Goal: Transaction & Acquisition: Purchase product/service

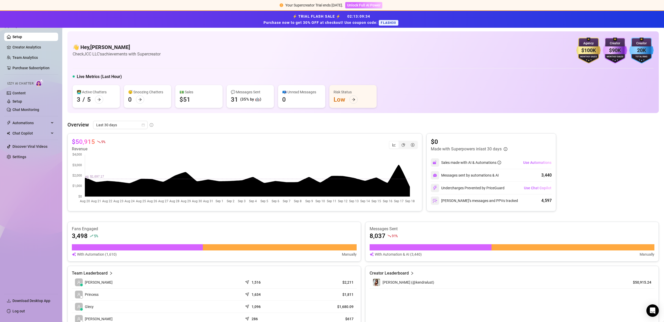
click at [360, 6] on span "Unlock Full AI Power" at bounding box center [363, 5] width 33 height 4
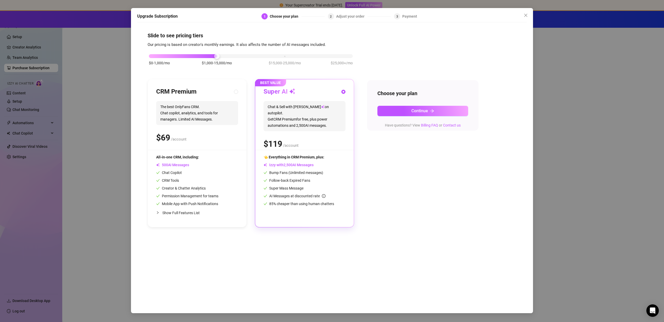
drag, startPoint x: 334, startPoint y: 59, endPoint x: 338, endPoint y: 58, distance: 3.5
click at [334, 59] on div "$0-1,000/mo $1,000-15,000/mo $15,000-25,000/mo $25,000+/mo" at bounding box center [251, 62] width 207 height 29
click at [341, 56] on div "$0-1,000/mo $1,000-15,000/mo $15,000-25,000/mo $25,000+/mo" at bounding box center [251, 54] width 204 height 3
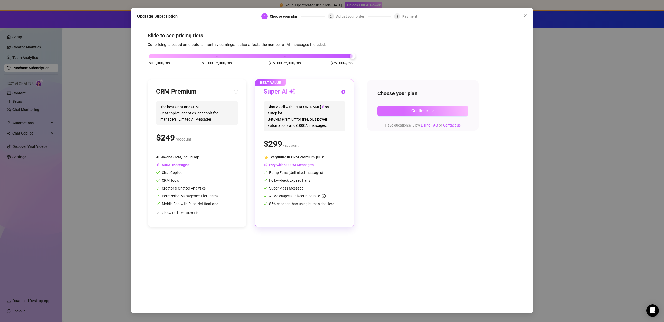
click at [426, 109] on span "Continue" at bounding box center [420, 110] width 17 height 5
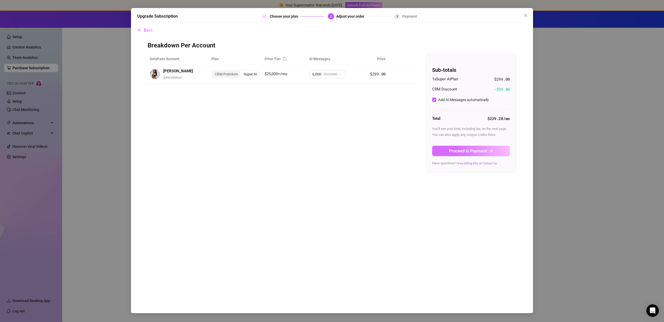
click at [466, 154] on button "Proceed to Payment" at bounding box center [471, 151] width 78 height 10
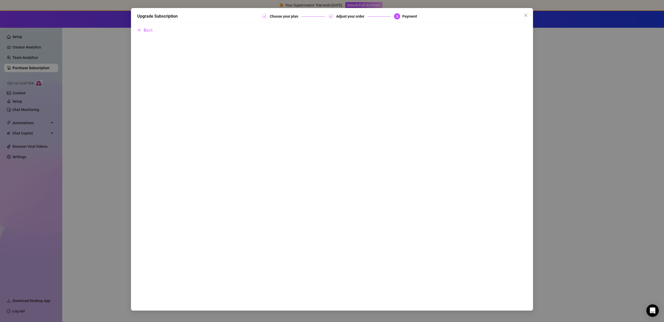
click at [570, 133] on div "Upgrade Subscription Choose your plan Adjust your order 3 Payment Back" at bounding box center [332, 161] width 664 height 322
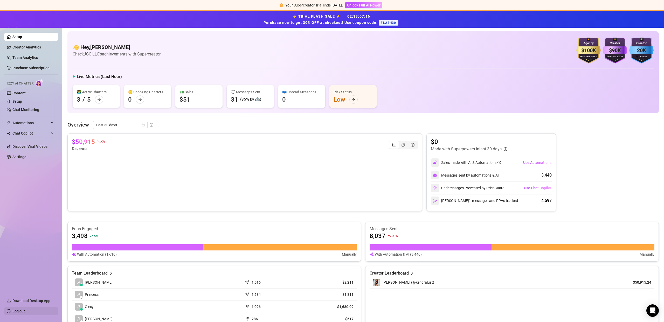
click at [12, 312] on link "Log out" at bounding box center [18, 311] width 12 height 4
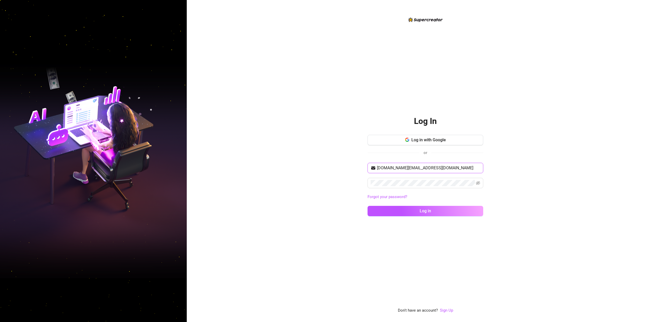
click at [414, 167] on input "[DOMAIN_NAME][EMAIL_ADDRESS][DOMAIN_NAME]" at bounding box center [428, 168] width 103 height 6
type input "[EMAIL_ADDRESS][DOMAIN_NAME]"
click at [415, 213] on button "Log in" at bounding box center [426, 211] width 116 height 10
